Goal: Information Seeking & Learning: Learn about a topic

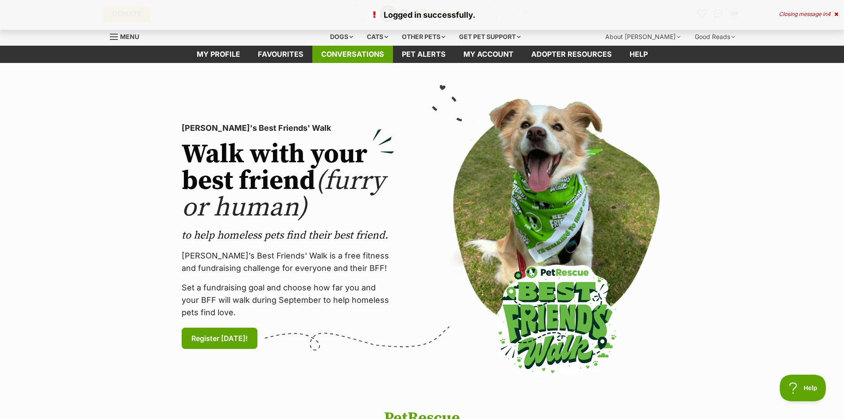
click at [339, 52] on link "Conversations" at bounding box center [352, 54] width 81 height 17
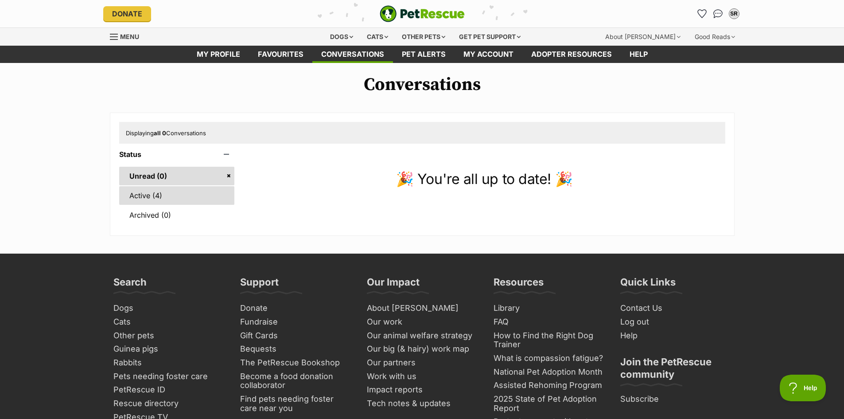
click at [148, 193] on link "Active (4)" at bounding box center [177, 195] width 116 height 19
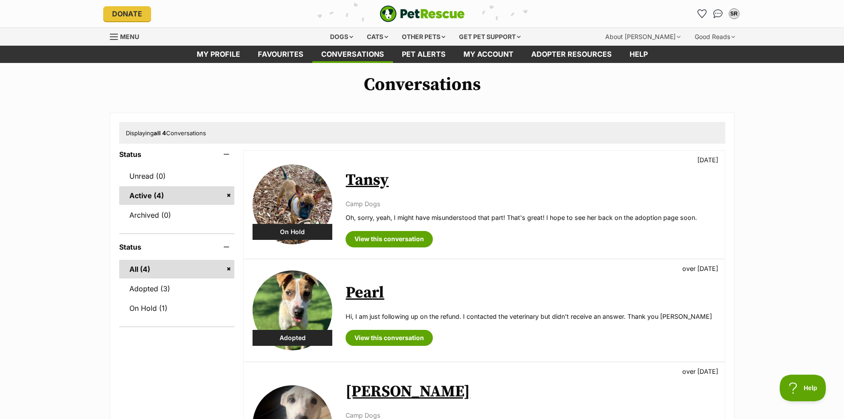
click at [297, 211] on img at bounding box center [293, 204] width 80 height 80
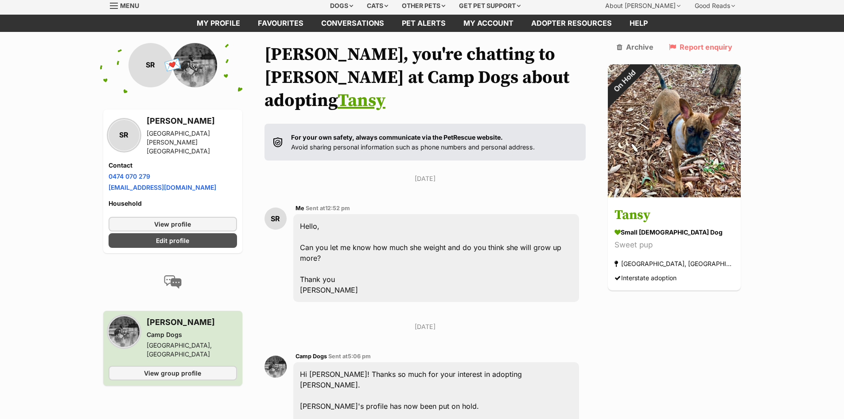
scroll to position [44, 0]
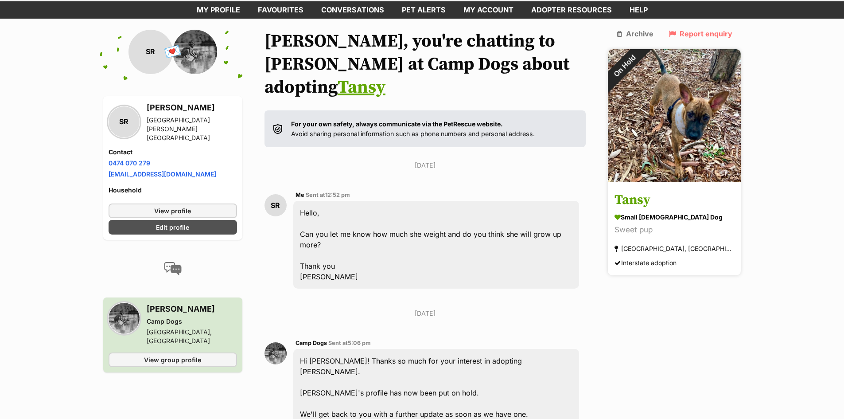
click at [662, 95] on img at bounding box center [674, 115] width 133 height 133
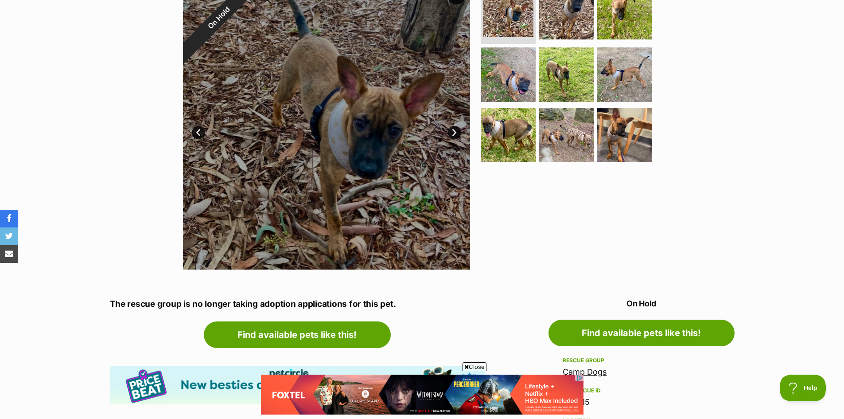
scroll to position [222, 0]
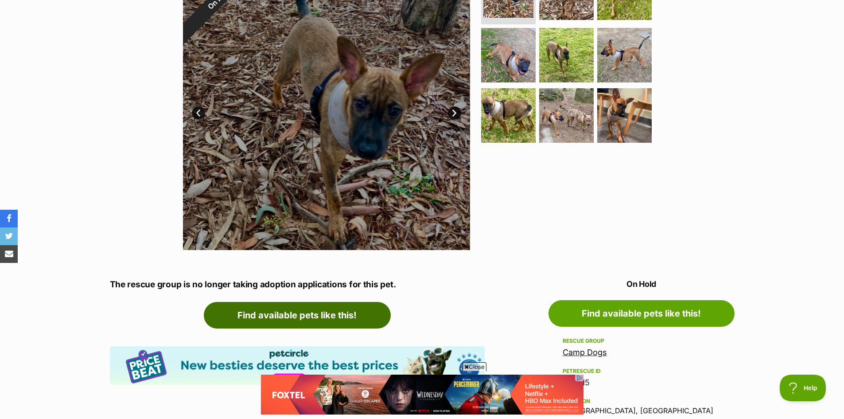
click at [318, 320] on link "Find available pets like this!" at bounding box center [297, 315] width 187 height 27
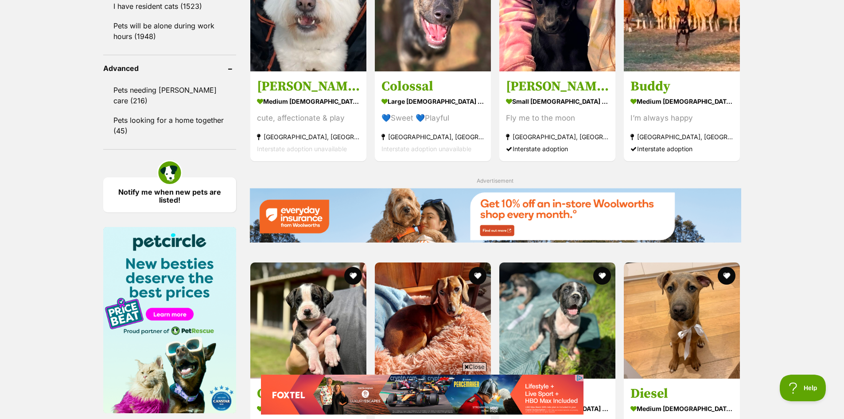
scroll to position [930, 0]
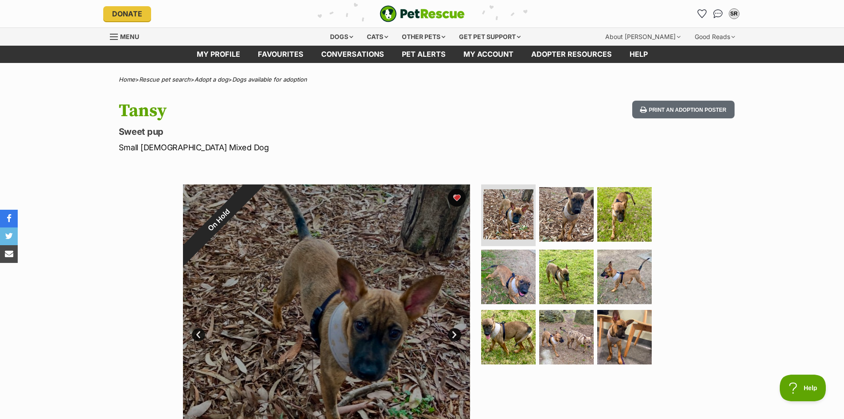
drag, startPoint x: 411, startPoint y: 13, endPoint x: 404, endPoint y: 15, distance: 6.5
click at [411, 13] on img "PetRescue" at bounding box center [422, 13] width 85 height 17
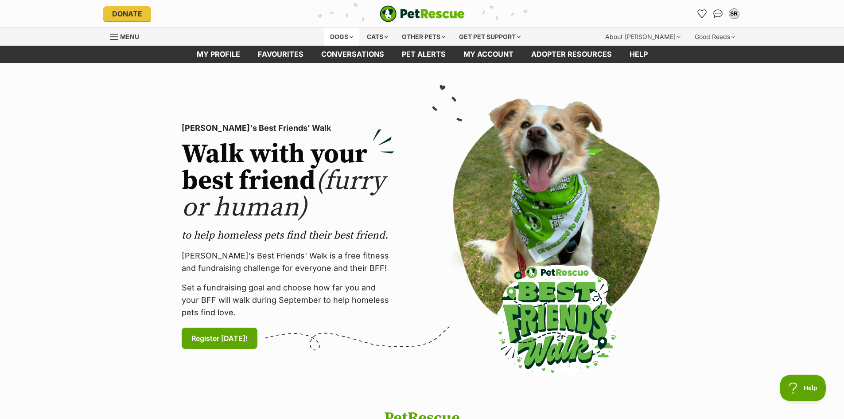
click at [344, 39] on div "Dogs" at bounding box center [341, 37] width 35 height 18
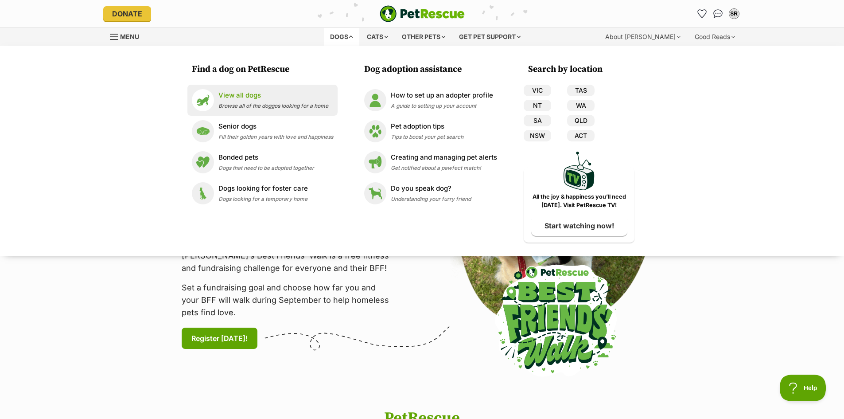
click at [259, 94] on p "View all dogs" at bounding box center [273, 95] width 110 height 10
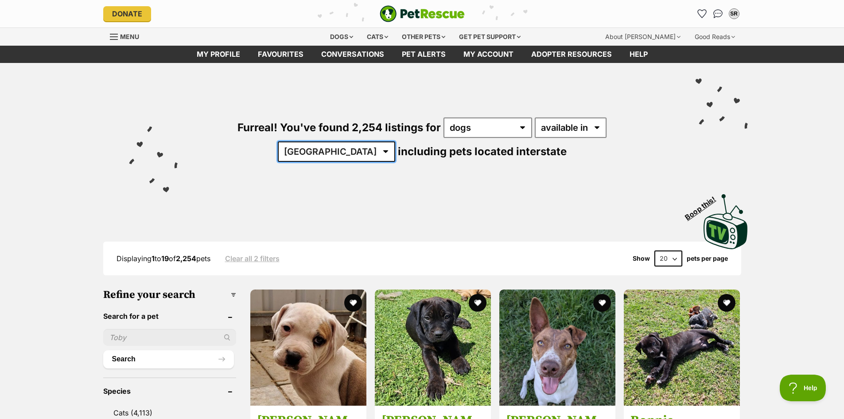
click at [395, 141] on select "[GEOGRAPHIC_DATA] [GEOGRAPHIC_DATA] [GEOGRAPHIC_DATA] [GEOGRAPHIC_DATA] [GEOGRA…" at bounding box center [336, 151] width 117 height 20
select select "VIC"
click at [395, 141] on select "[GEOGRAPHIC_DATA] [GEOGRAPHIC_DATA] [GEOGRAPHIC_DATA] [GEOGRAPHIC_DATA] [GEOGRA…" at bounding box center [336, 151] width 117 height 20
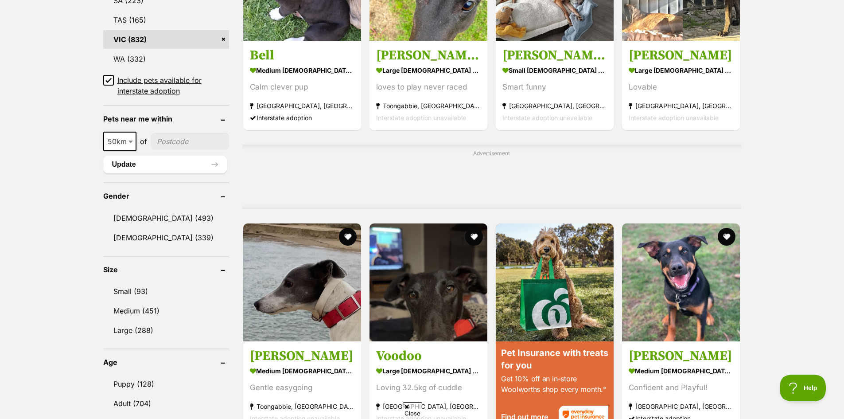
scroll to position [620, 0]
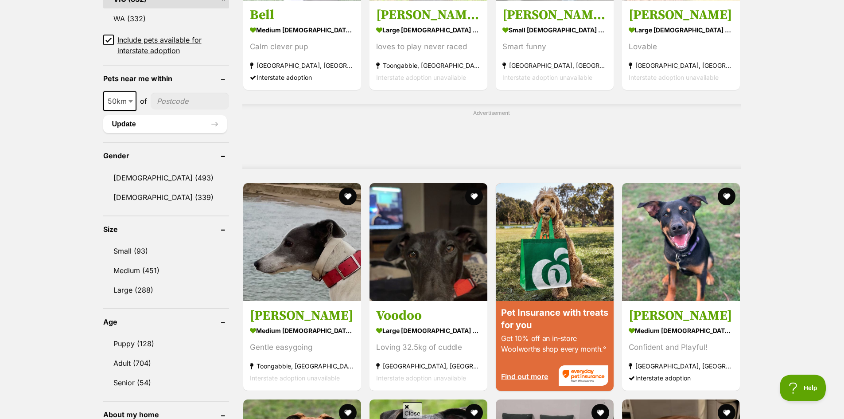
click at [133, 251] on link "Small (93)" at bounding box center [166, 250] width 126 height 19
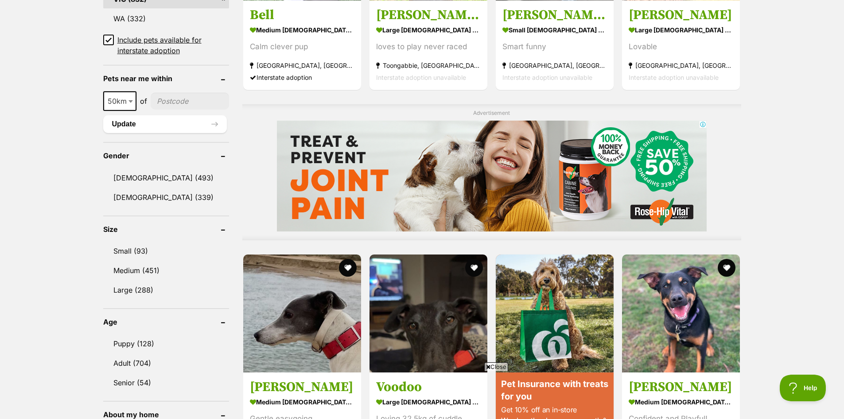
scroll to position [0, 0]
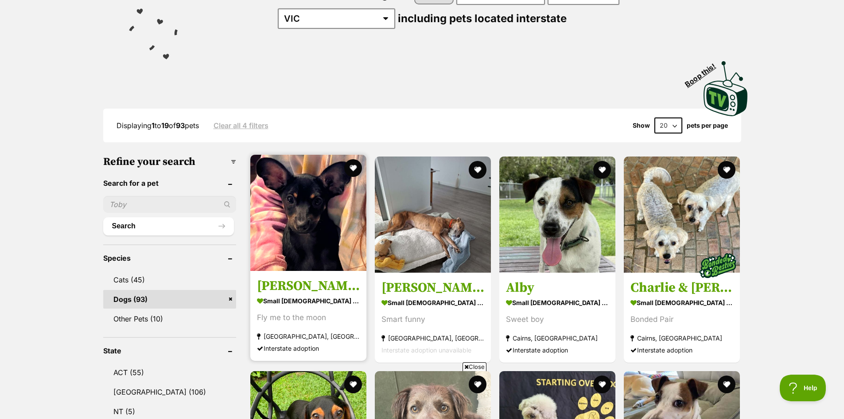
click at [304, 225] on img at bounding box center [308, 213] width 116 height 116
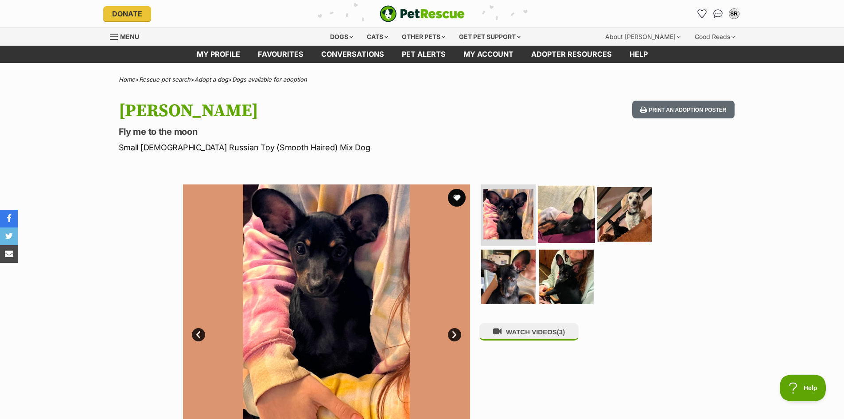
click at [564, 205] on img at bounding box center [566, 213] width 57 height 57
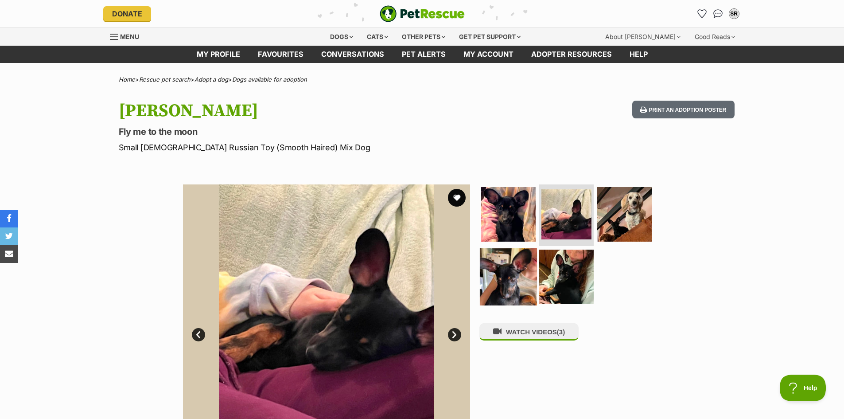
click at [505, 271] on img at bounding box center [508, 276] width 57 height 57
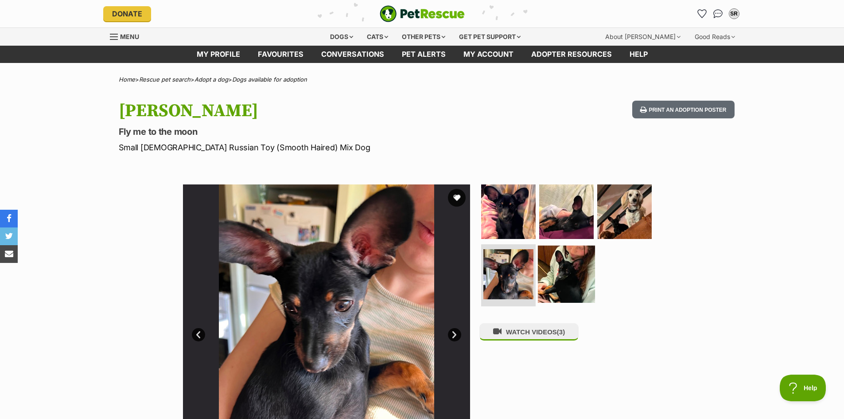
click at [560, 274] on img at bounding box center [566, 273] width 57 height 57
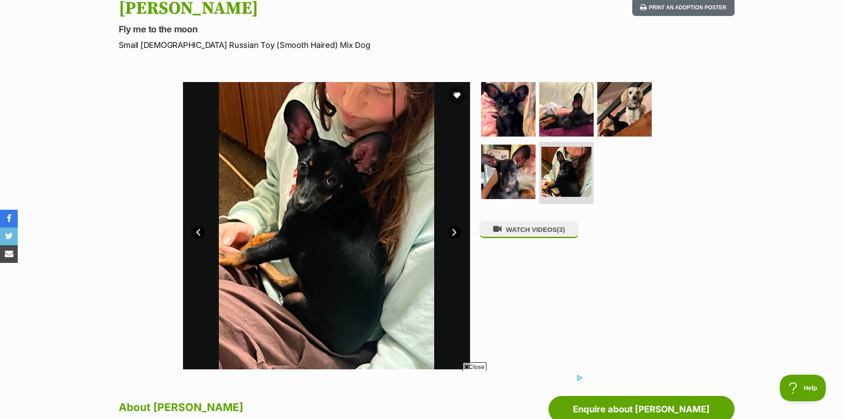
scroll to position [133, 0]
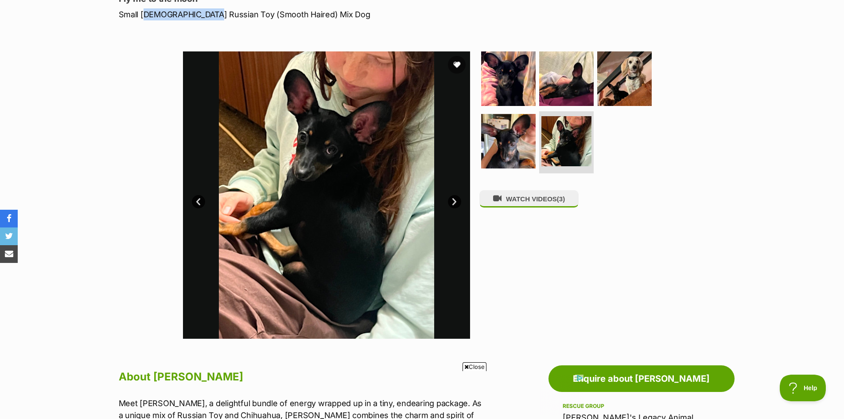
drag, startPoint x: 144, startPoint y: 14, endPoint x: 204, endPoint y: 15, distance: 59.8
click at [204, 15] on p "Small Male Russian Toy (Smooth Haired) Mix Dog" at bounding box center [306, 14] width 375 height 12
copy p "Male Russian Toy"
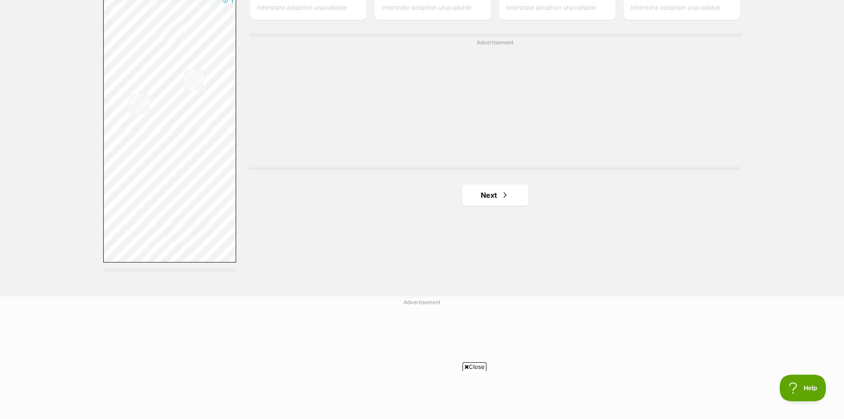
scroll to position [1595, 0]
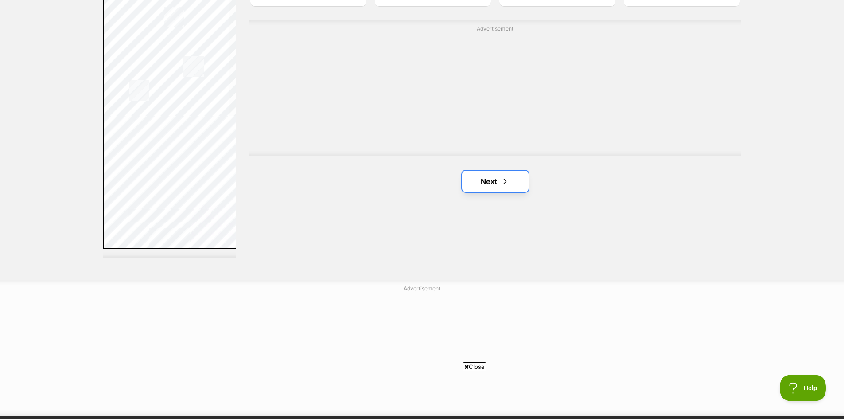
click at [504, 183] on span "Next page" at bounding box center [505, 181] width 9 height 11
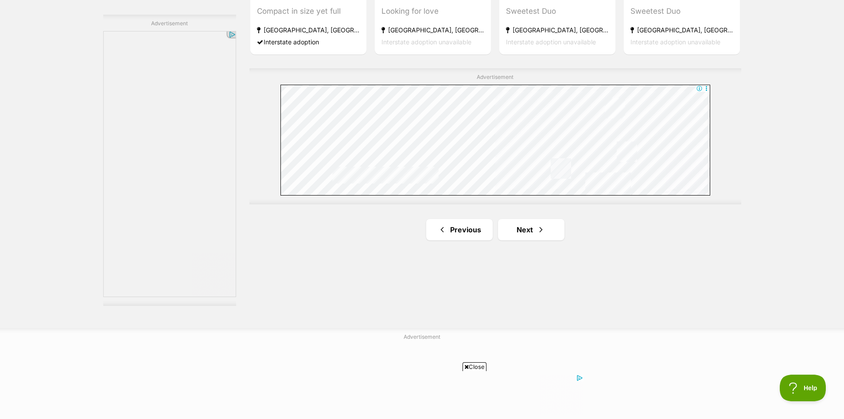
scroll to position [1551, 0]
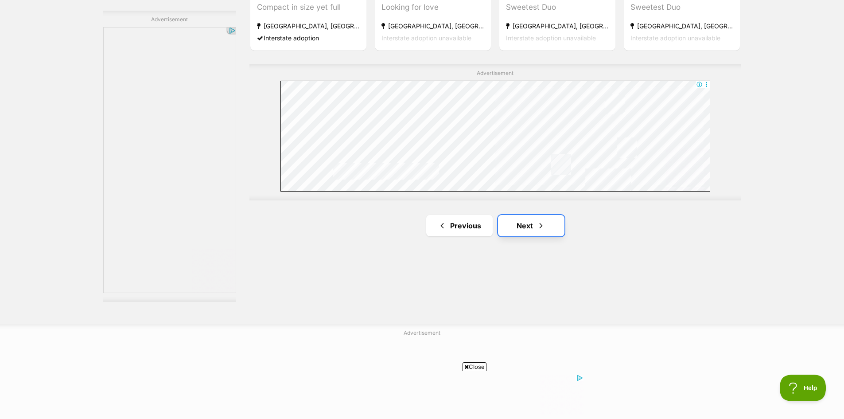
click at [535, 219] on link "Next" at bounding box center [531, 225] width 66 height 21
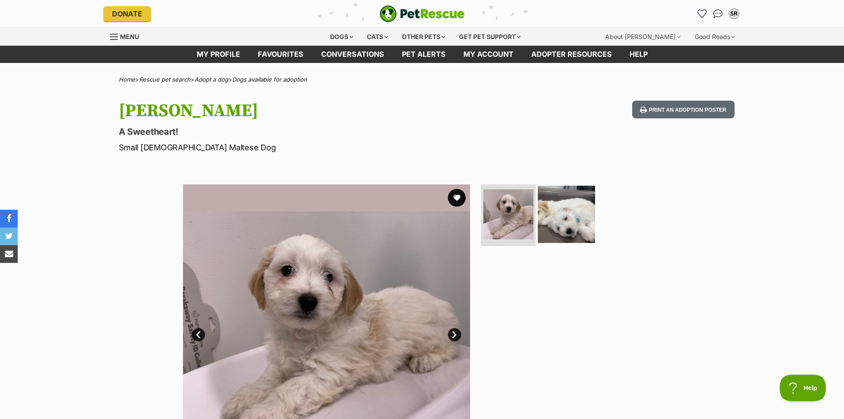
click at [582, 219] on img at bounding box center [566, 213] width 57 height 57
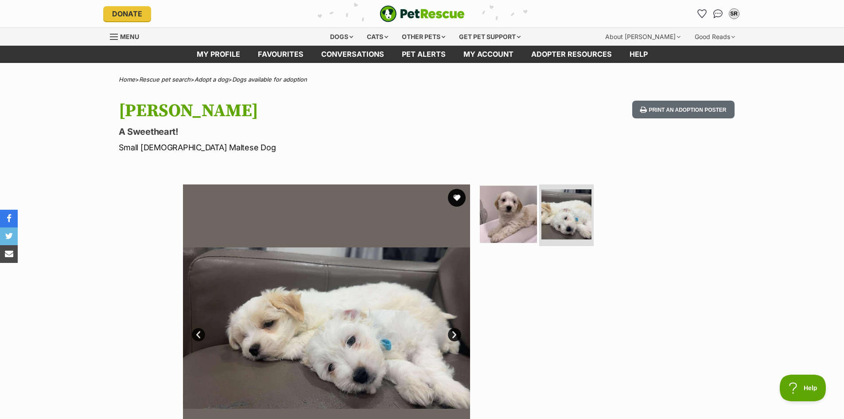
click at [503, 210] on img at bounding box center [508, 213] width 57 height 57
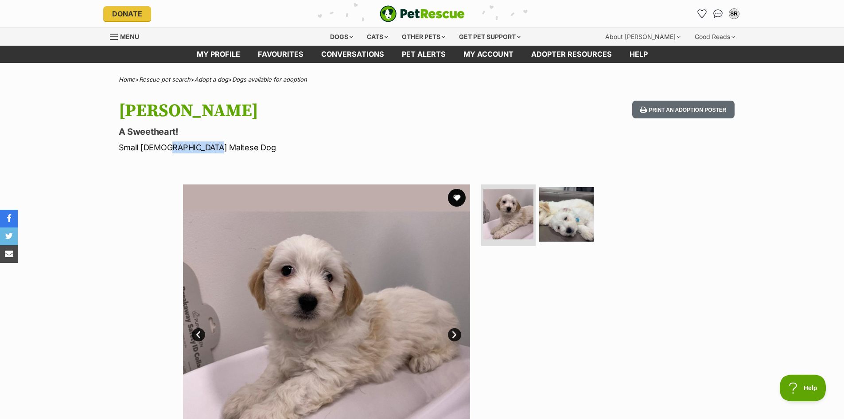
drag, startPoint x: 166, startPoint y: 148, endPoint x: 207, endPoint y: 148, distance: 41.2
click at [207, 148] on p "Small [DEMOGRAPHIC_DATA] Maltese Dog" at bounding box center [306, 147] width 375 height 12
copy p "Maltese Dog"
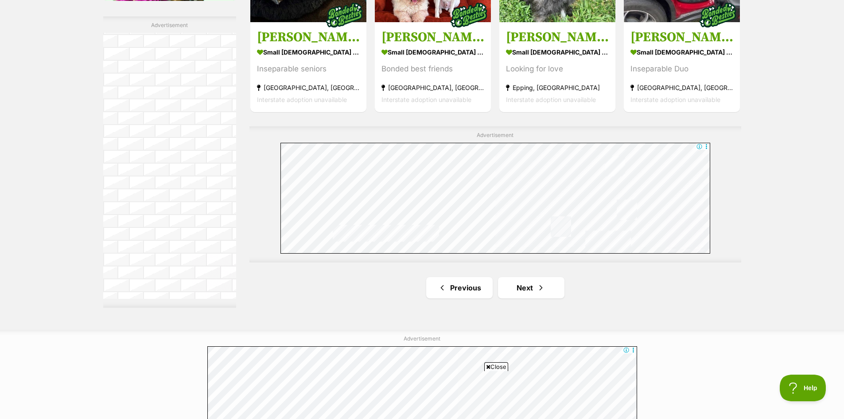
scroll to position [1683, 0]
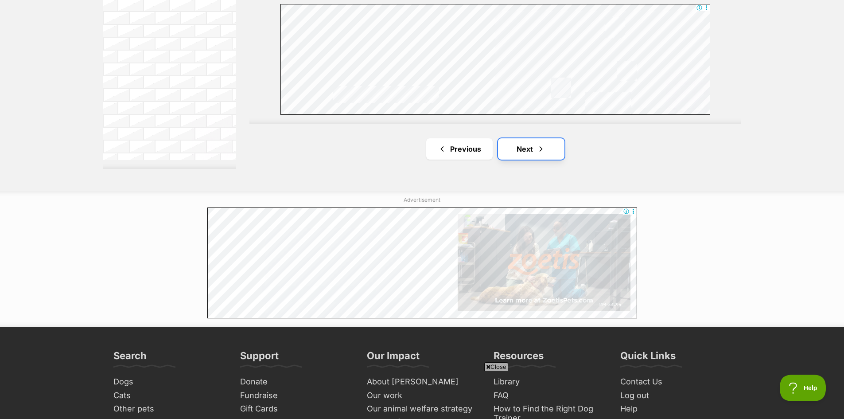
click at [542, 145] on span "Next page" at bounding box center [540, 149] width 9 height 11
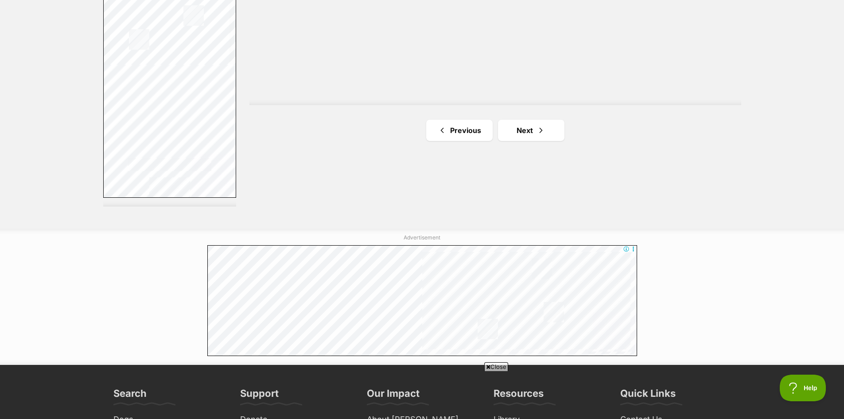
scroll to position [1683, 0]
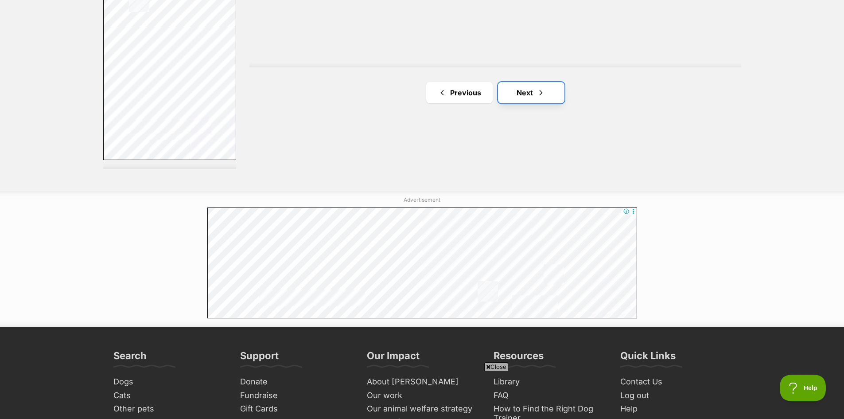
click at [532, 94] on link "Next" at bounding box center [531, 92] width 66 height 21
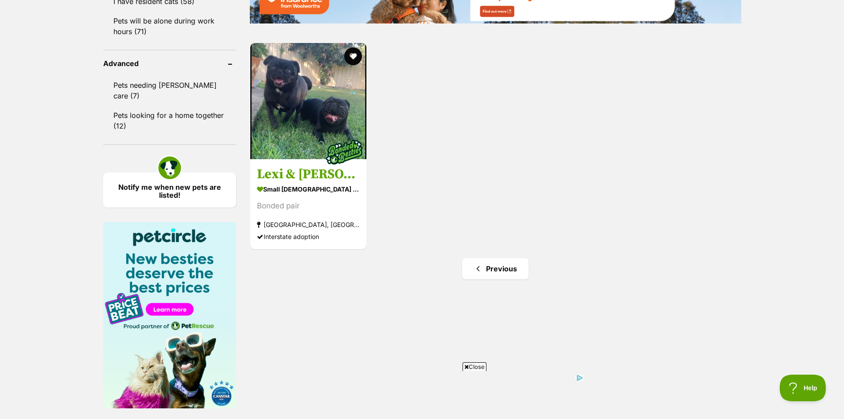
scroll to position [1152, 0]
